Goal: Task Accomplishment & Management: Manage account settings

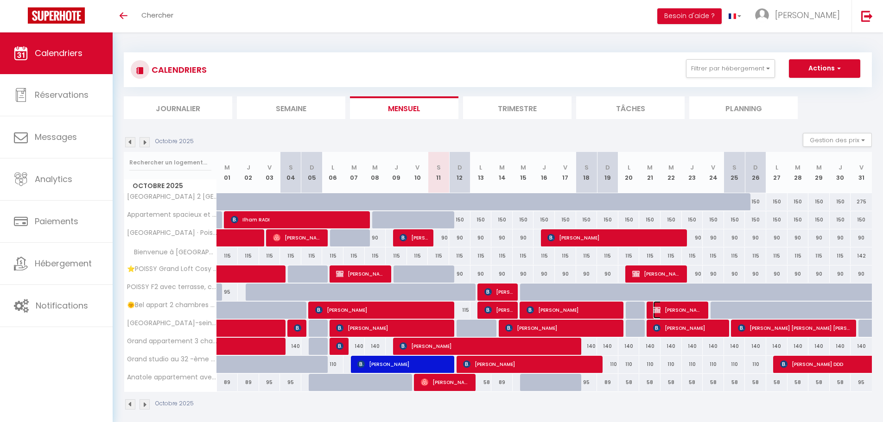
click at [673, 307] on span "[PERSON_NAME] [PERSON_NAME]" at bounding box center [678, 310] width 50 height 18
select select "OK"
select select "KO"
select select "1"
select select "0"
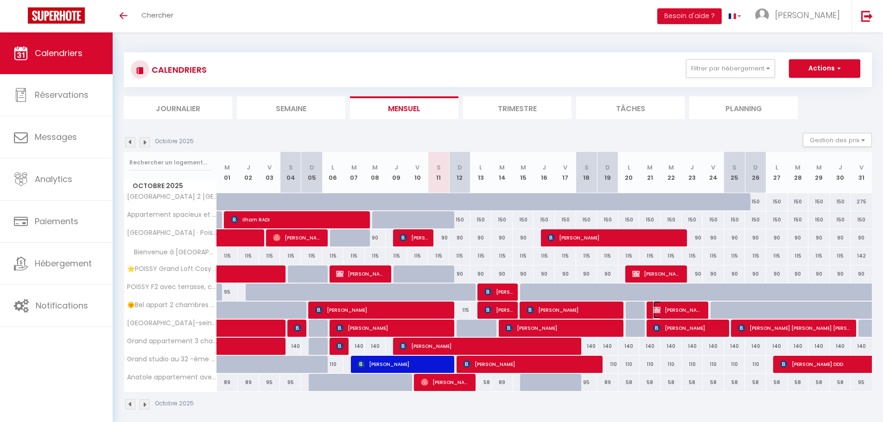
select select "1"
select select
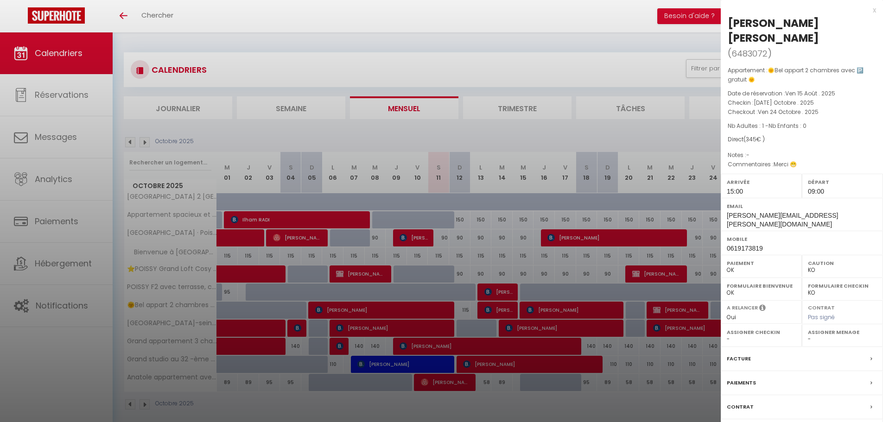
click at [873, 9] on div "x" at bounding box center [798, 10] width 155 height 11
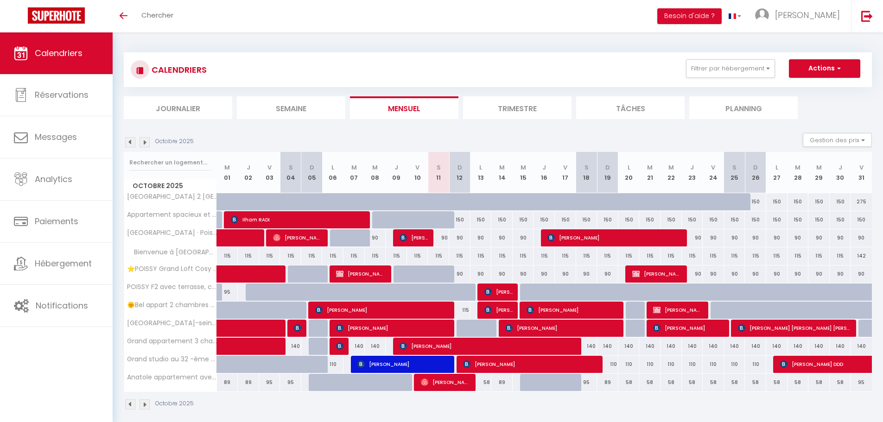
click at [715, 311] on div at bounding box center [720, 311] width 21 height 18
type input "115"
type input "Ven 24 Octobre 2025"
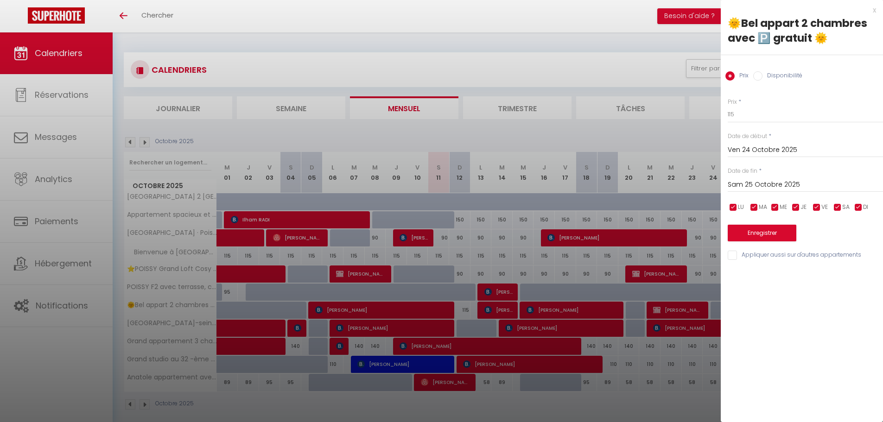
click at [766, 184] on input "Sam 25 Octobre 2025" at bounding box center [805, 185] width 155 height 12
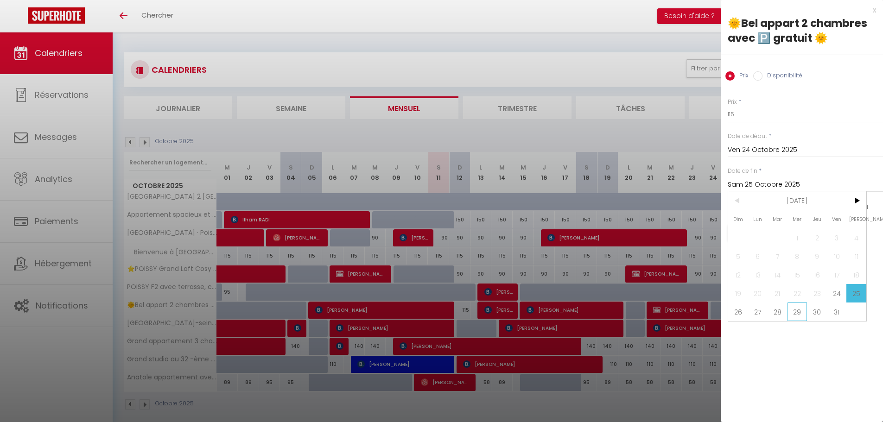
click at [800, 313] on span "29" at bounding box center [797, 312] width 20 height 19
type input "Mer 29 Octobre 2025"
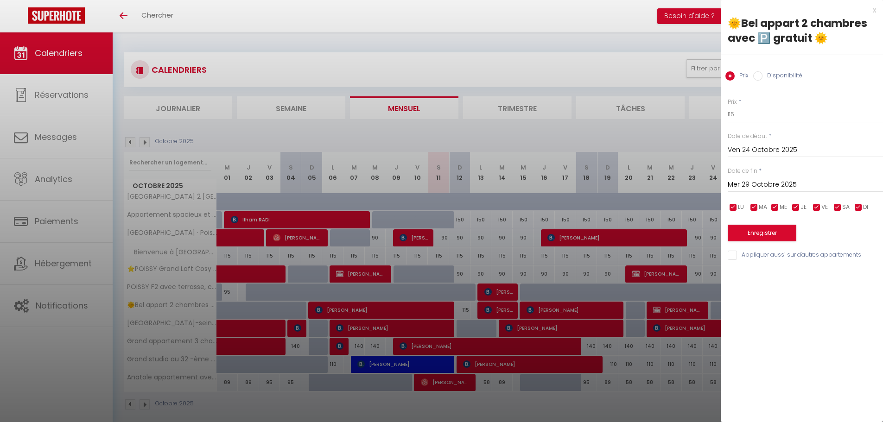
click at [763, 78] on label "Disponibilité" at bounding box center [782, 76] width 40 height 10
click at [762, 78] on input "Disponibilité" at bounding box center [757, 75] width 9 height 9
radio input "true"
radio input "false"
click at [756, 115] on select "Disponible Indisponible" at bounding box center [805, 115] width 155 height 18
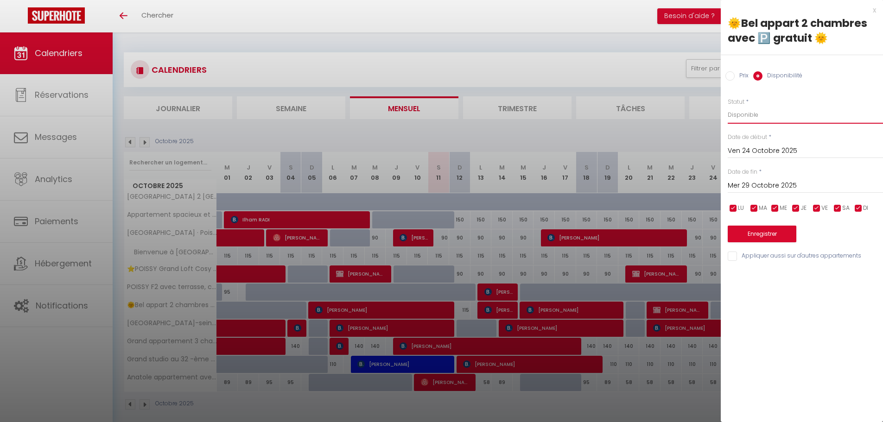
click at [728, 106] on select "Disponible Indisponible" at bounding box center [805, 115] width 155 height 18
click at [759, 237] on button "Enregistrer" at bounding box center [762, 234] width 69 height 17
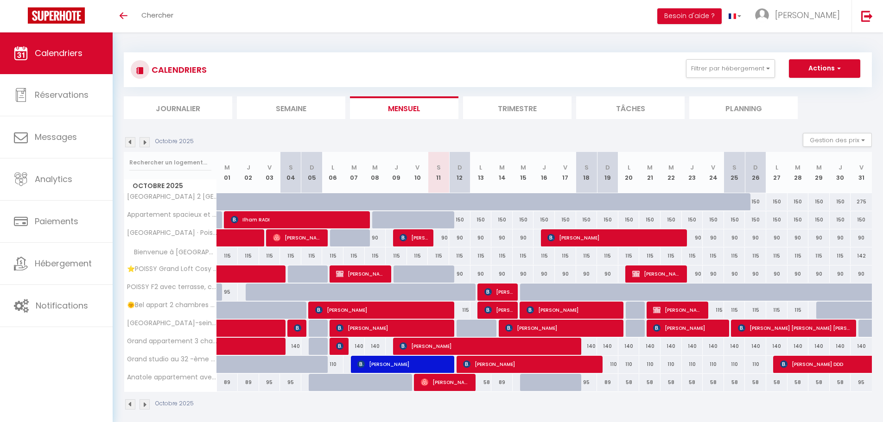
click at [145, 142] on img at bounding box center [144, 142] width 10 height 10
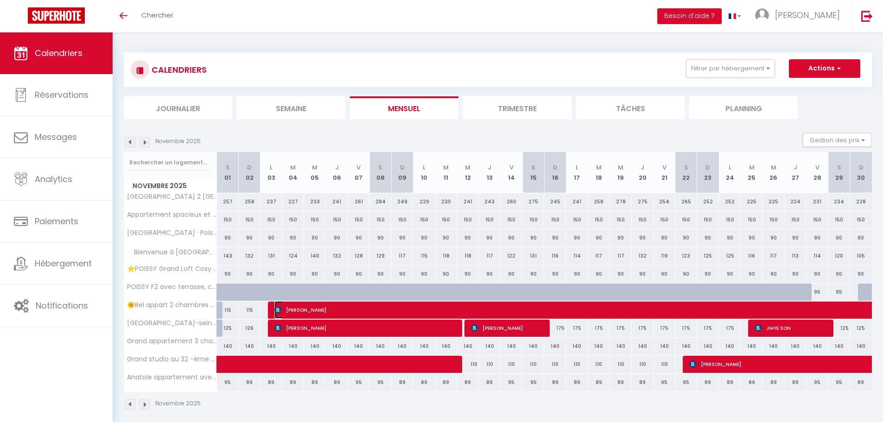
click at [290, 308] on span "[PERSON_NAME]" at bounding box center [572, 310] width 597 height 18
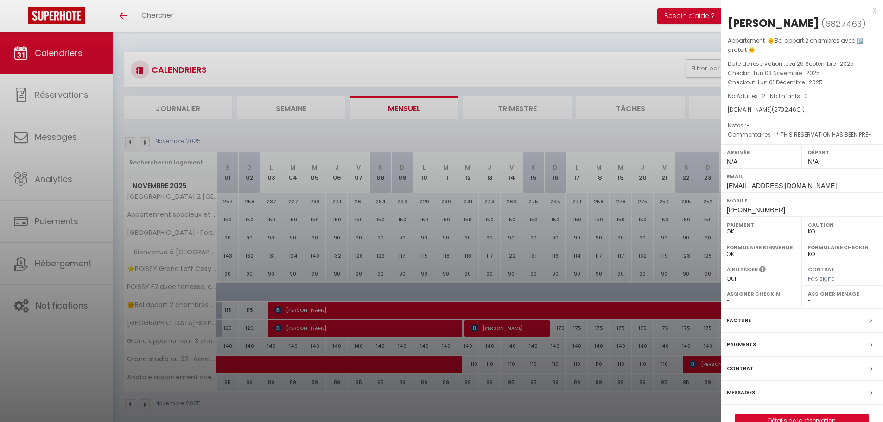
click at [146, 143] on div at bounding box center [441, 211] width 883 height 422
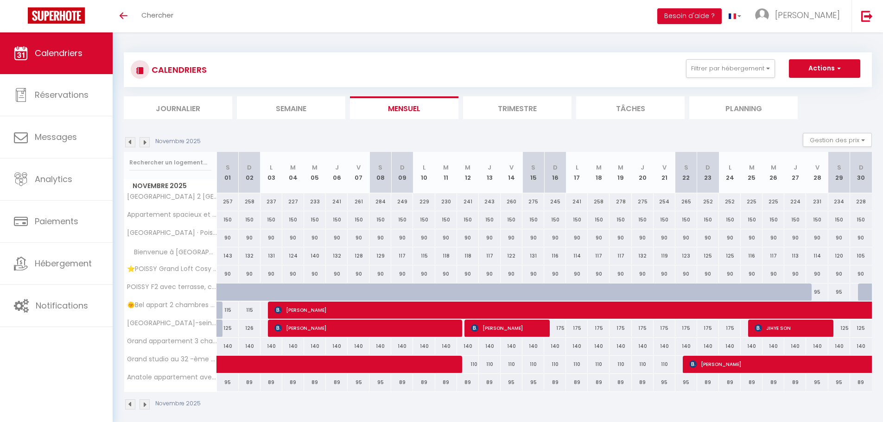
click at [146, 143] on img at bounding box center [144, 142] width 10 height 10
